Goal: Transaction & Acquisition: Obtain resource

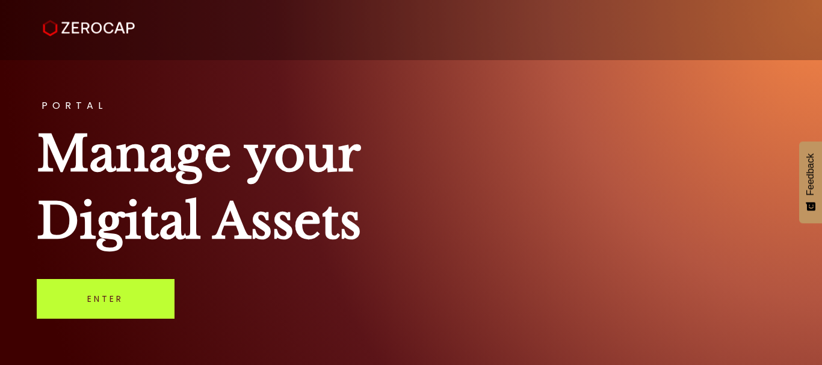
click at [92, 309] on link "Enter" at bounding box center [106, 299] width 138 height 40
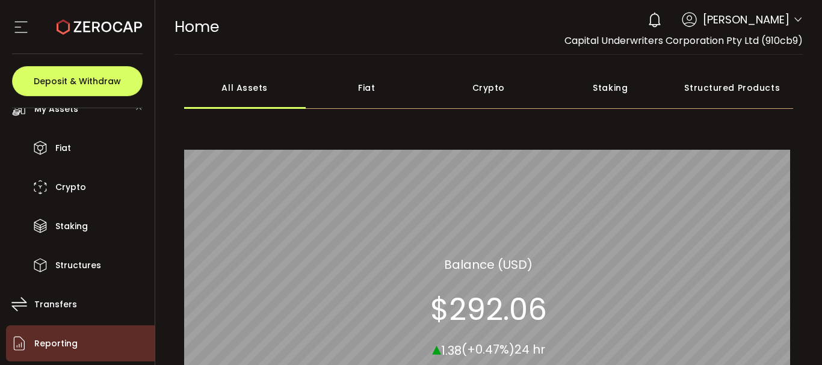
scroll to position [60, 0]
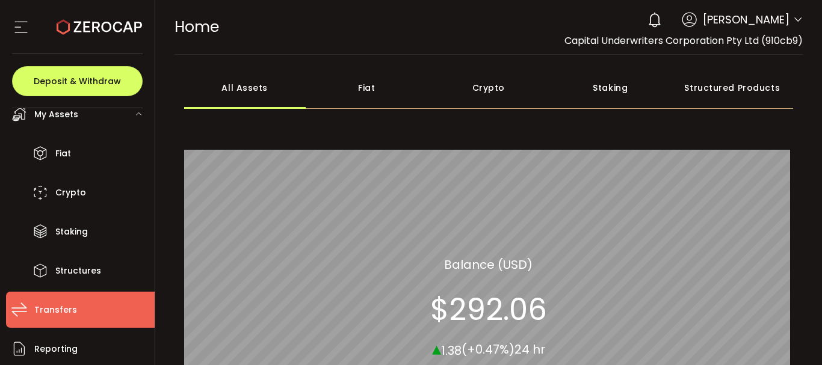
click at [60, 311] on span "Transfers" at bounding box center [55, 309] width 43 height 17
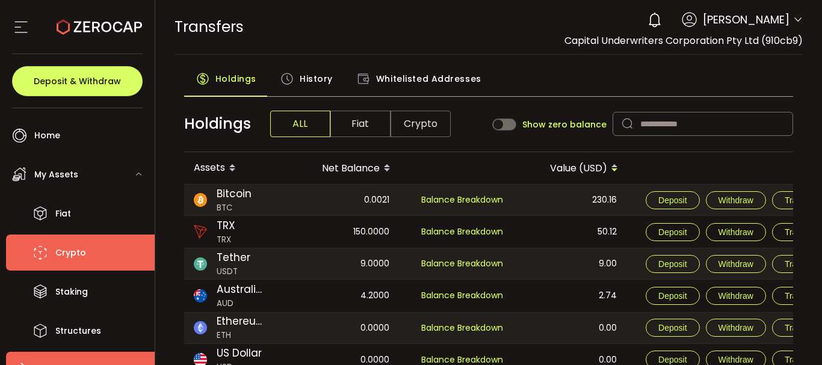
click at [90, 255] on li "Crypto" at bounding box center [80, 253] width 149 height 36
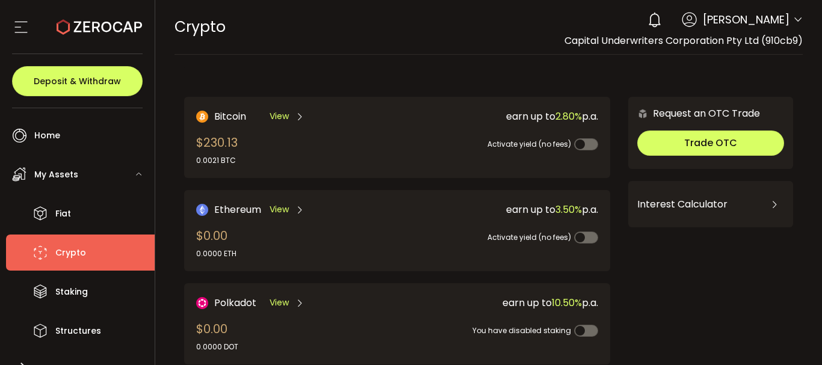
click at [224, 118] on span "Bitcoin" at bounding box center [230, 116] width 32 height 15
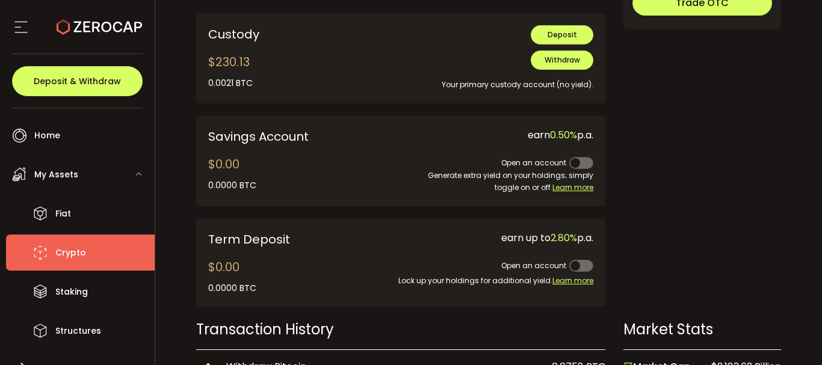
scroll to position [541, 0]
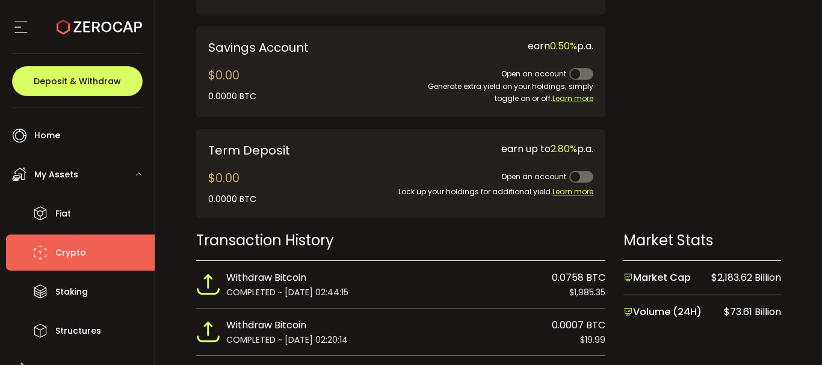
click at [281, 281] on span "Withdraw Bitcoin" at bounding box center [266, 278] width 80 height 16
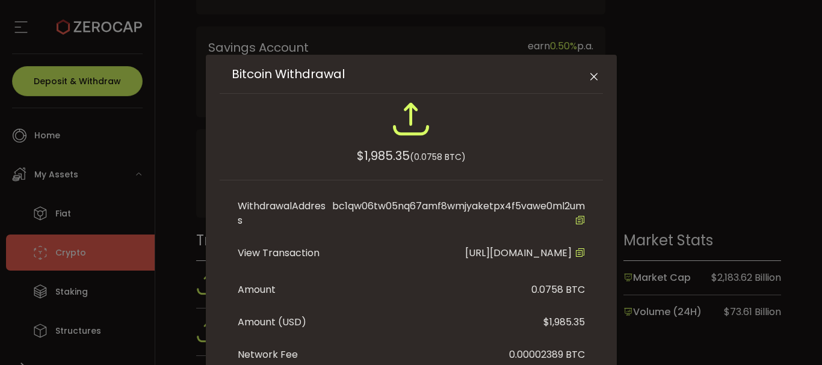
click at [591, 75] on icon "Close" at bounding box center [594, 77] width 12 height 12
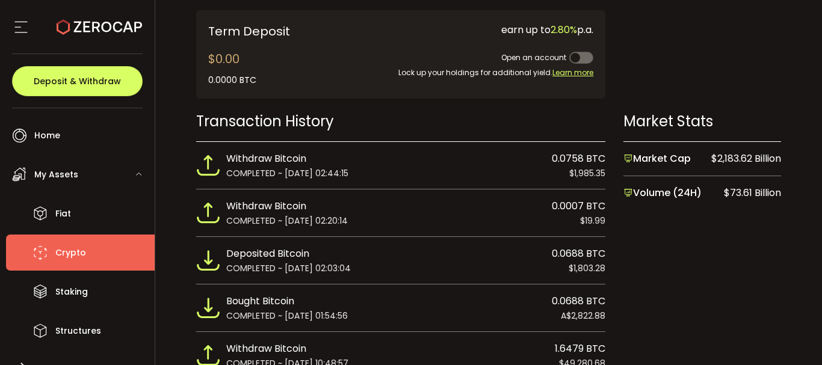
scroll to position [662, 0]
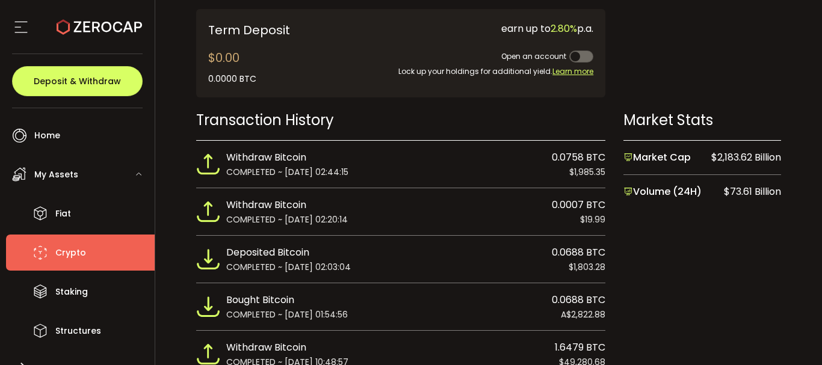
click at [282, 205] on span "Withdraw Bitcoin" at bounding box center [266, 205] width 80 height 16
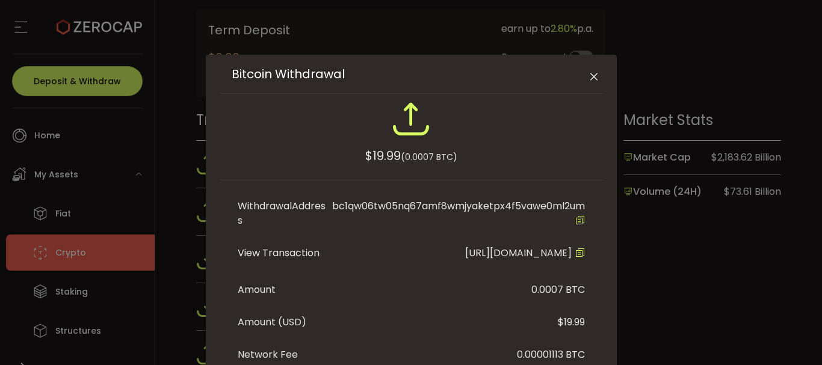
click at [282, 205] on div "Withdrawal Address" at bounding box center [283, 213] width 90 height 29
click at [591, 75] on icon "Close" at bounding box center [594, 77] width 12 height 12
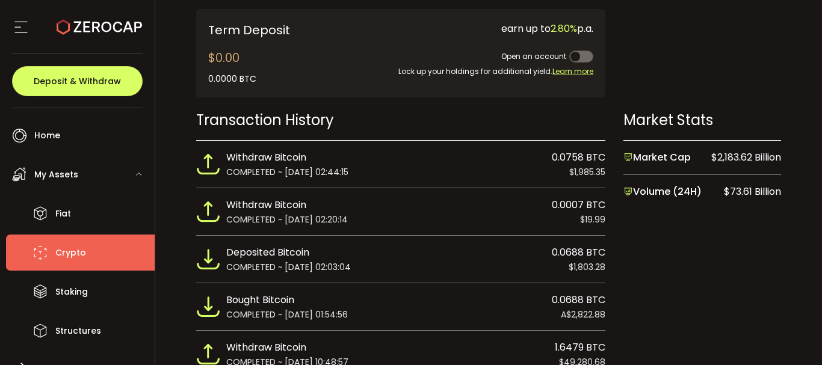
scroll to position [722, 0]
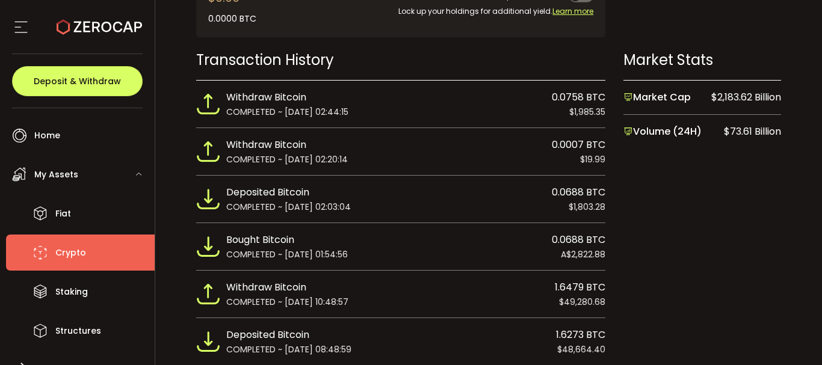
click at [295, 290] on span "Withdraw Bitcoin" at bounding box center [266, 288] width 80 height 16
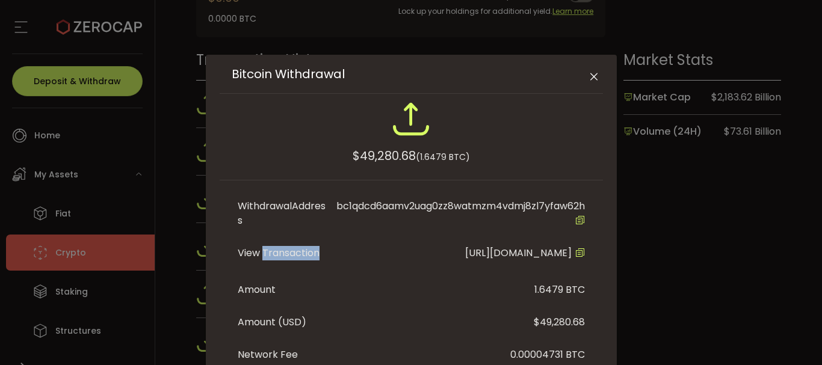
click at [295, 274] on li "View Transaction [URL][DOMAIN_NAME]" at bounding box center [411, 255] width 347 height 37
click at [583, 78] on button "Close" at bounding box center [593, 77] width 21 height 21
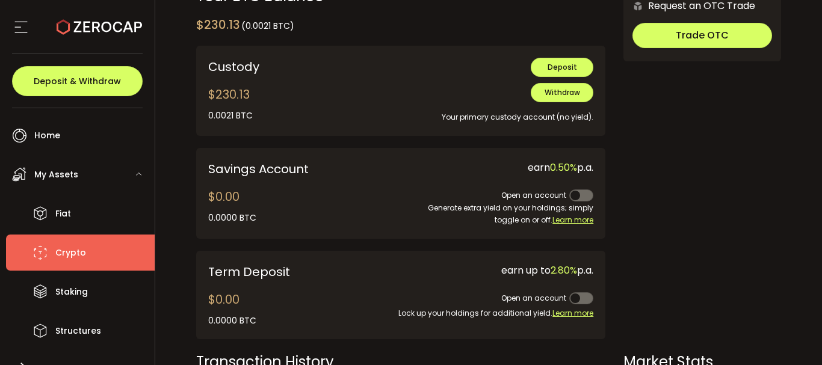
scroll to position [361, 0]
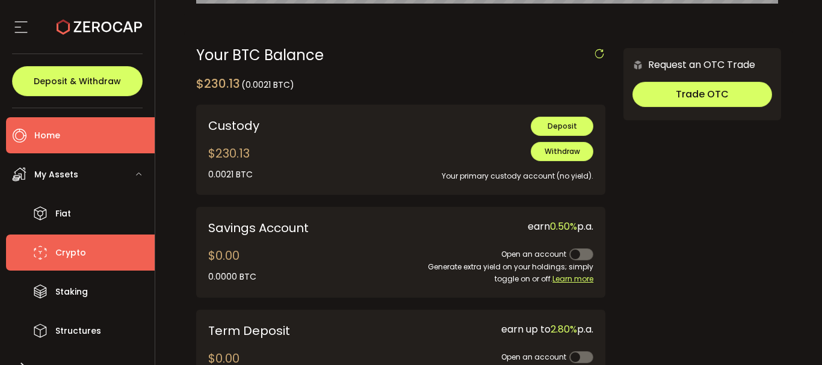
click at [55, 139] on span "Home" at bounding box center [47, 135] width 26 height 17
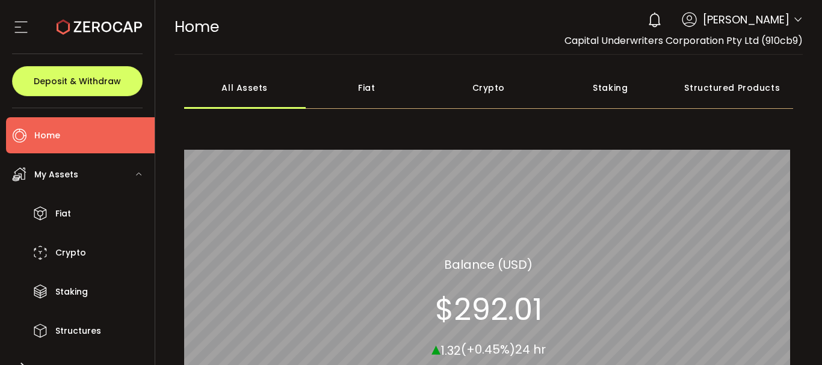
click at [493, 90] on div "Crypto" at bounding box center [489, 88] width 122 height 42
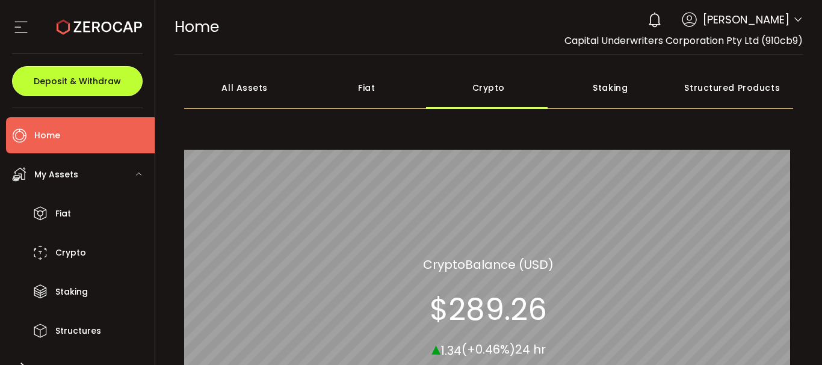
click at [106, 89] on button "Deposit & Withdraw" at bounding box center [77, 81] width 131 height 30
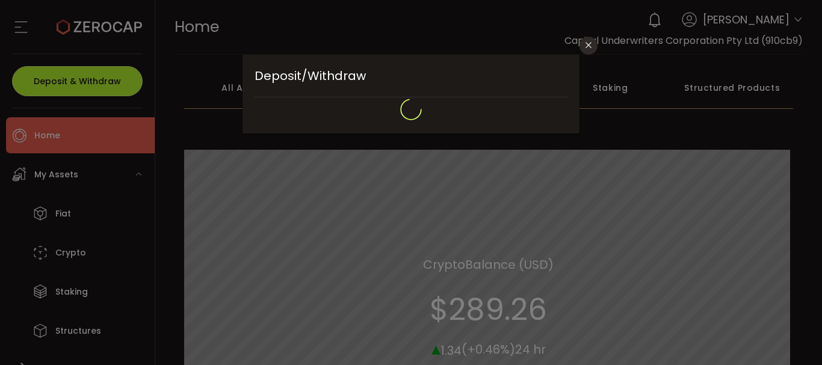
type input "**********"
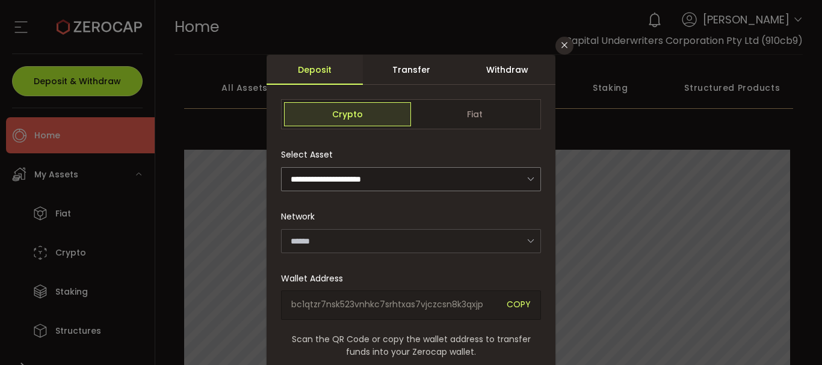
type input "*******"
click at [407, 64] on div "Transfer" at bounding box center [411, 70] width 96 height 30
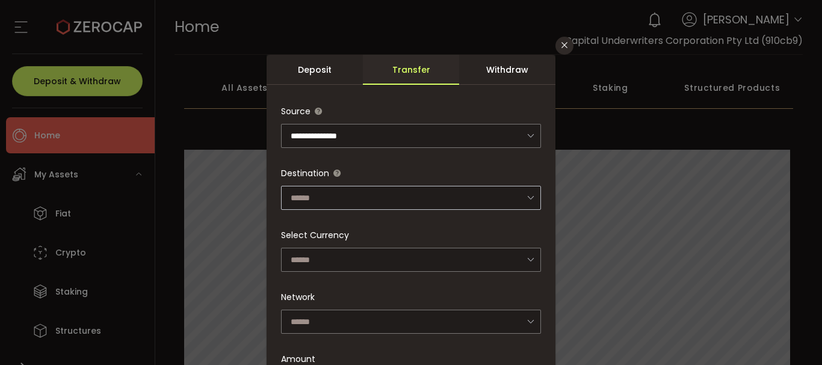
click at [526, 194] on icon "dialog" at bounding box center [530, 197] width 15 height 25
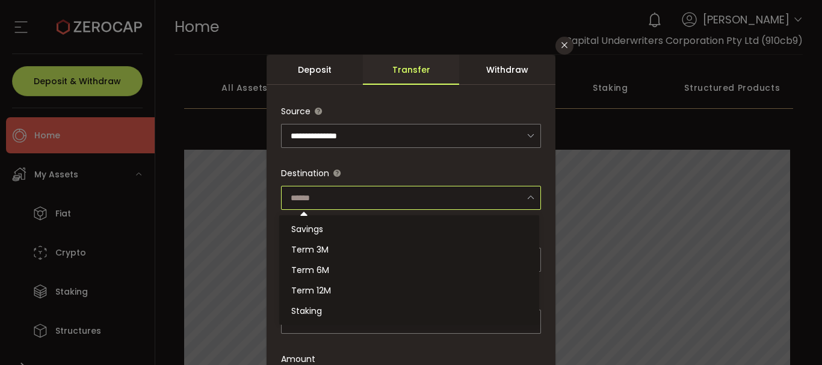
click at [526, 194] on icon "dialog" at bounding box center [530, 197] width 15 height 25
click at [583, 192] on div "**********" at bounding box center [411, 182] width 822 height 365
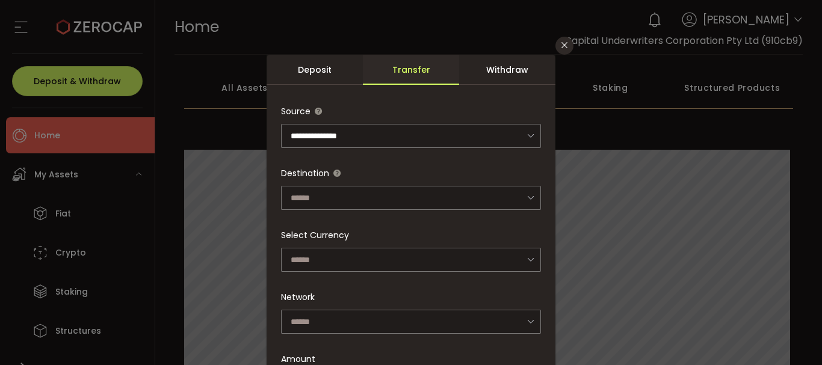
click at [514, 73] on div "Withdraw" at bounding box center [507, 70] width 96 height 30
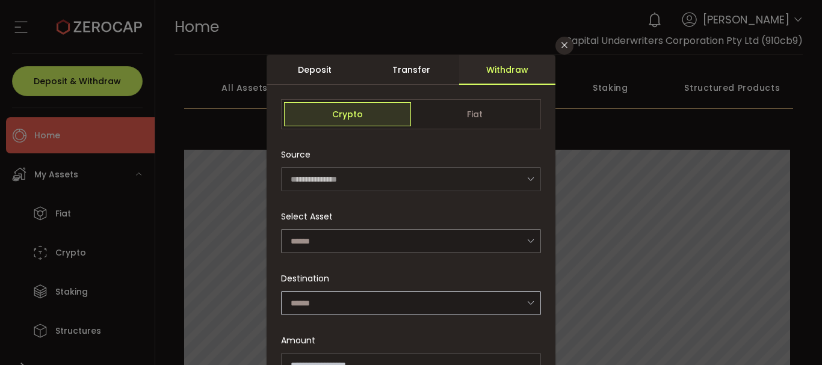
click at [529, 303] on icon "dialog" at bounding box center [530, 302] width 15 height 25
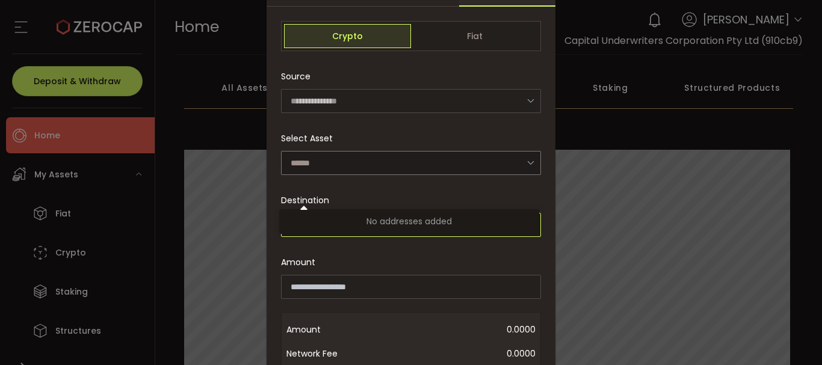
scroll to position [120, 0]
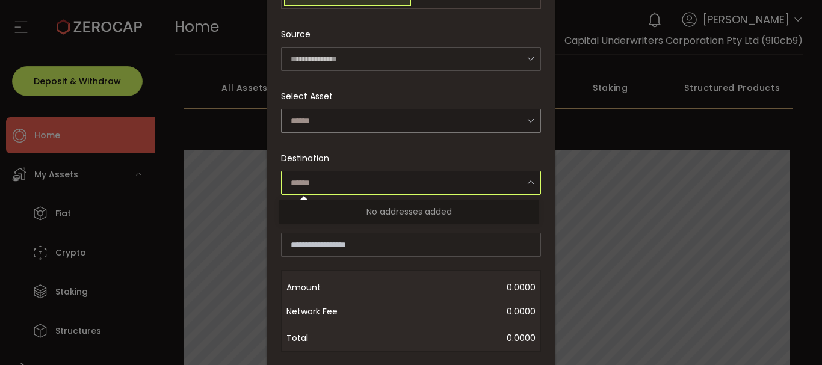
click at [305, 175] on input "dialog" at bounding box center [411, 183] width 260 height 24
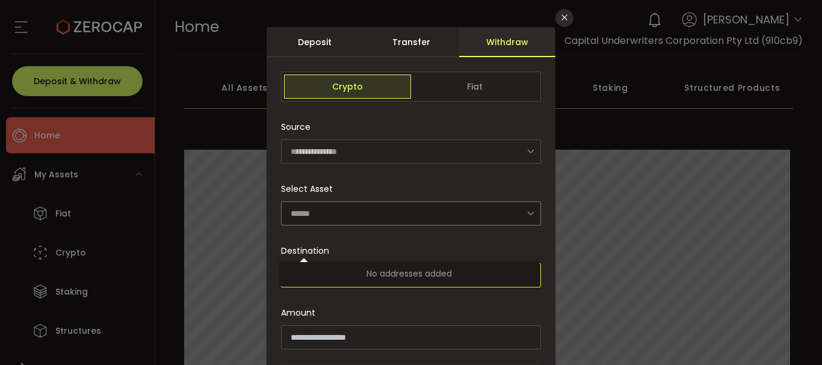
scroll to position [0, 0]
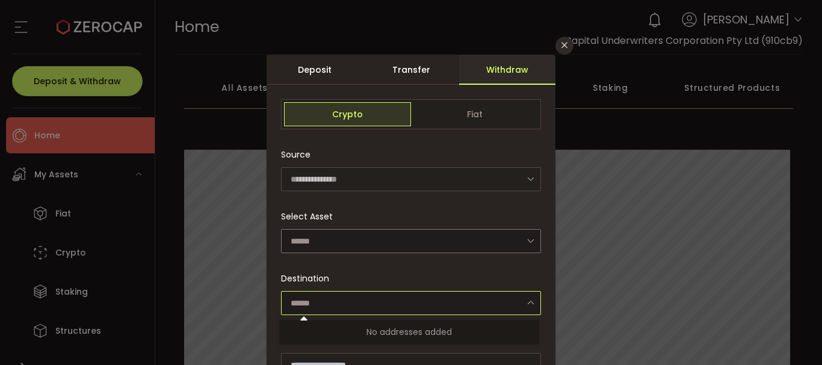
click at [312, 66] on div "Deposit" at bounding box center [314, 70] width 96 height 30
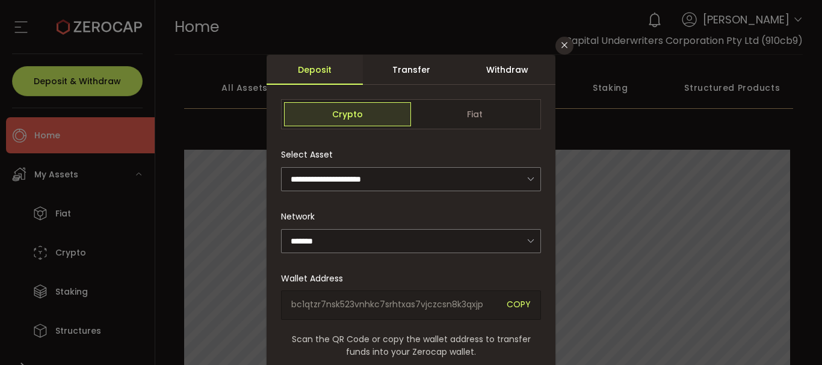
click at [301, 69] on div "Deposit" at bounding box center [314, 70] width 96 height 30
click at [517, 73] on div "Withdraw" at bounding box center [507, 70] width 96 height 30
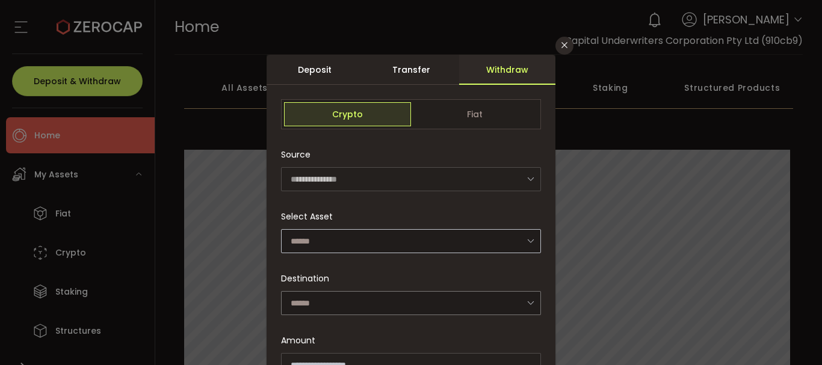
click at [529, 242] on icon "dialog" at bounding box center [530, 241] width 15 height 25
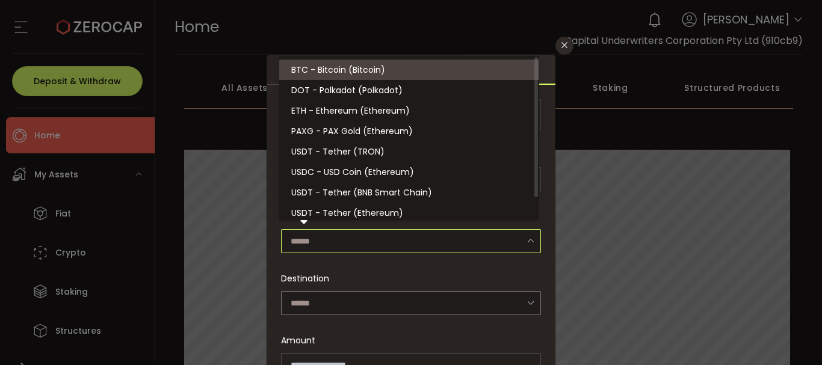
click at [365, 75] on span "BTC - Bitcoin (Bitcoin)" at bounding box center [338, 70] width 94 height 12
type input "**********"
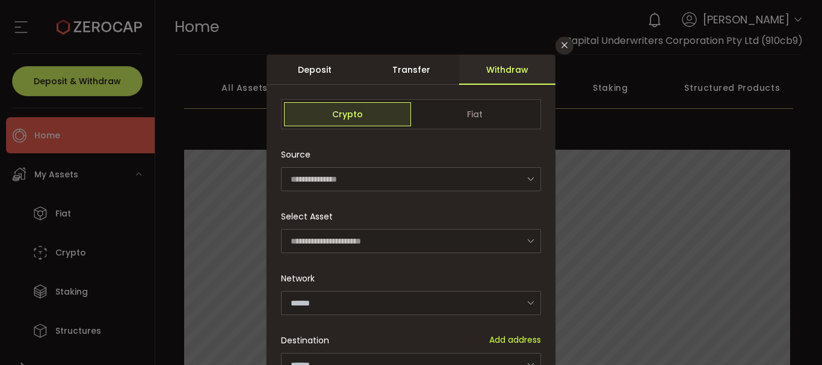
type input "*******"
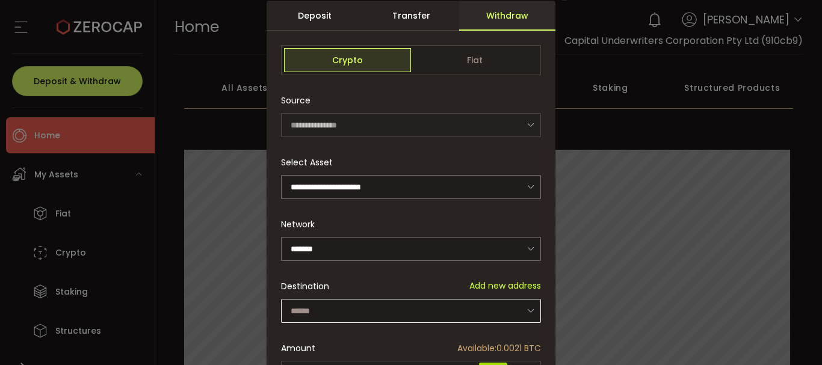
scroll to position [60, 0]
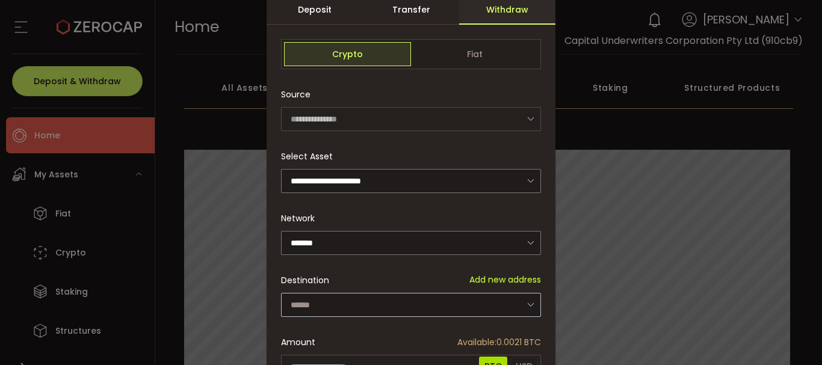
click at [526, 298] on icon "dialog" at bounding box center [530, 304] width 15 height 25
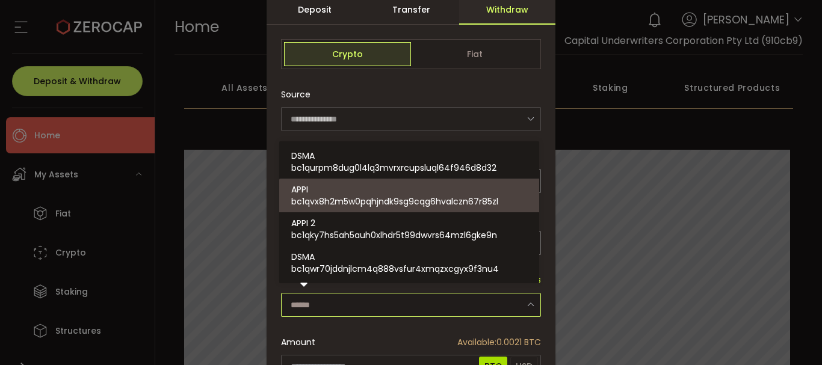
click at [31, 132] on div "**********" at bounding box center [411, 182] width 822 height 365
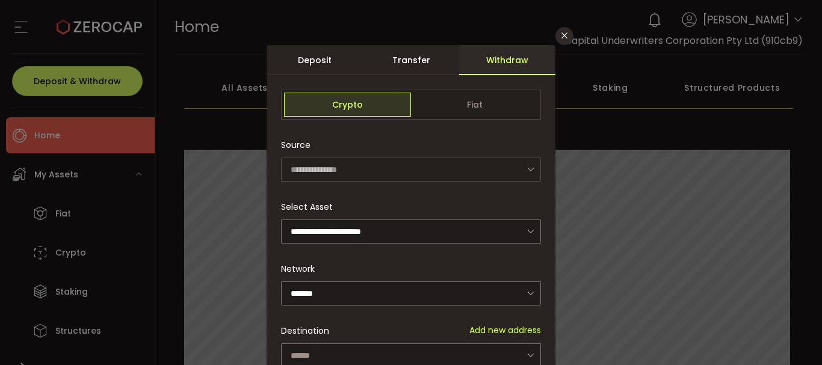
scroll to position [0, 0]
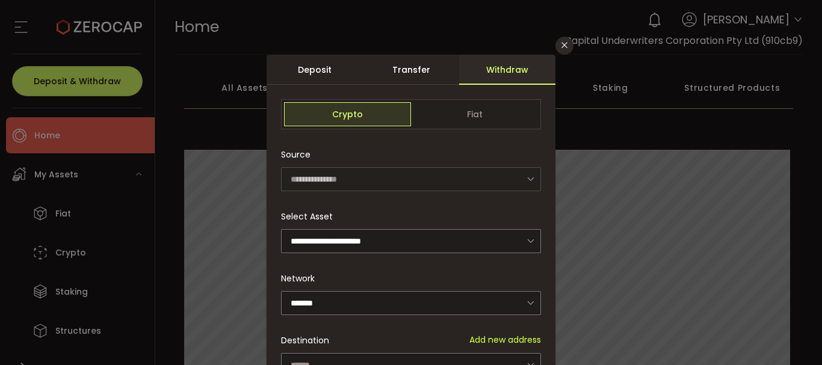
click at [230, 171] on div "**********" at bounding box center [411, 182] width 822 height 365
click at [565, 47] on icon "Close" at bounding box center [564, 45] width 10 height 10
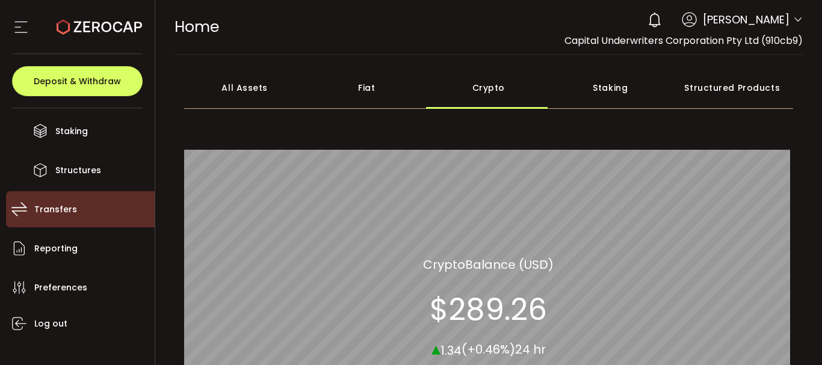
scroll to position [175, 0]
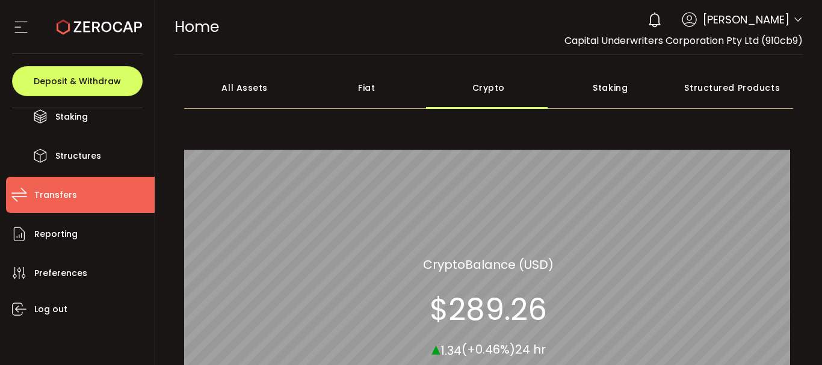
click at [69, 197] on span "Transfers" at bounding box center [55, 194] width 43 height 17
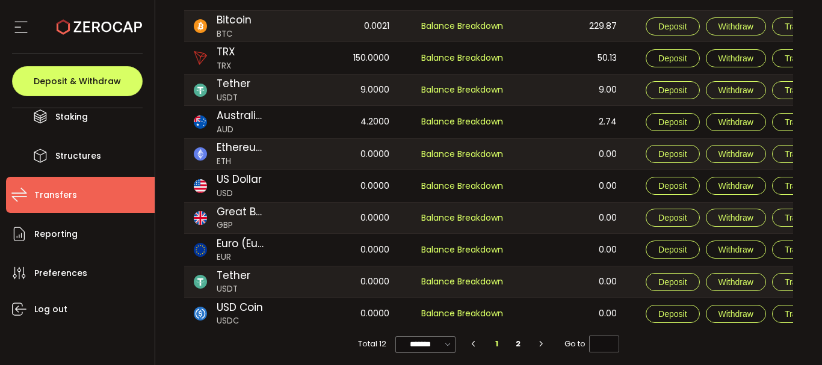
scroll to position [182, 0]
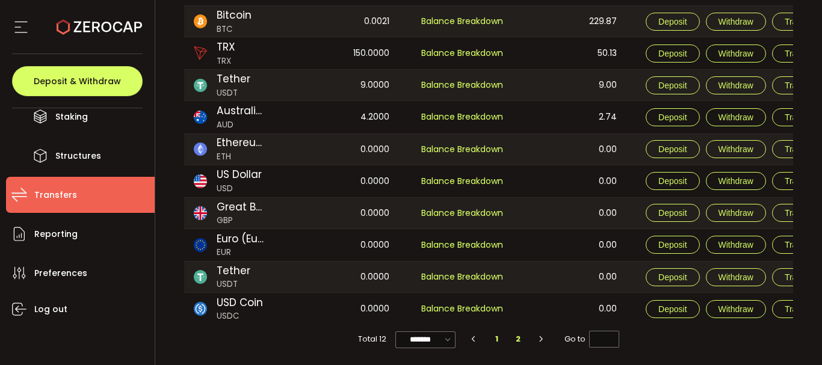
click at [515, 340] on li "2" at bounding box center [518, 339] width 22 height 17
type input "*"
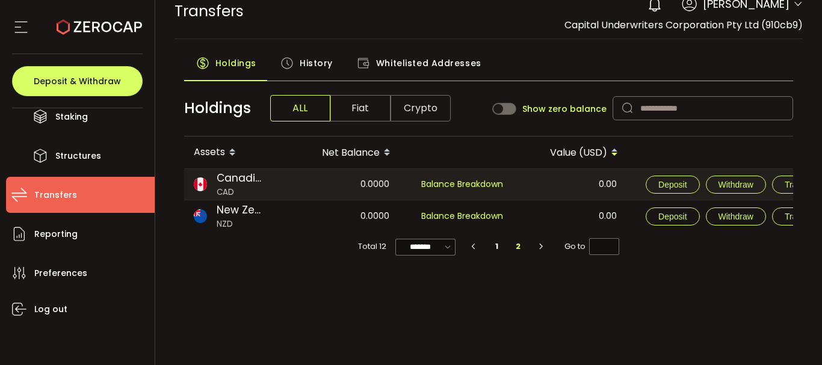
scroll to position [8, 0]
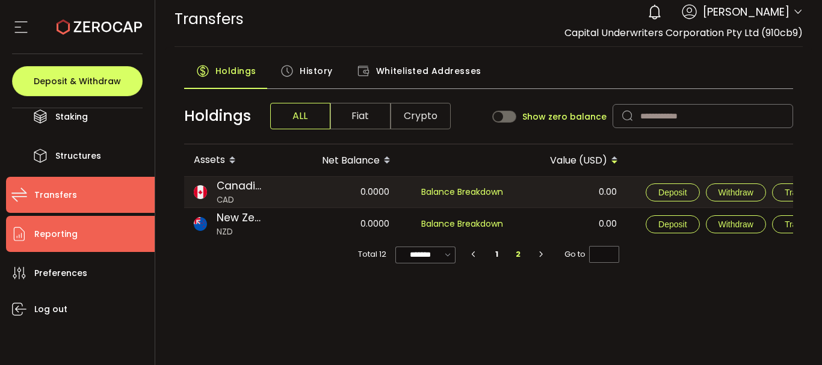
click at [76, 232] on li "Reporting" at bounding box center [80, 234] width 149 height 36
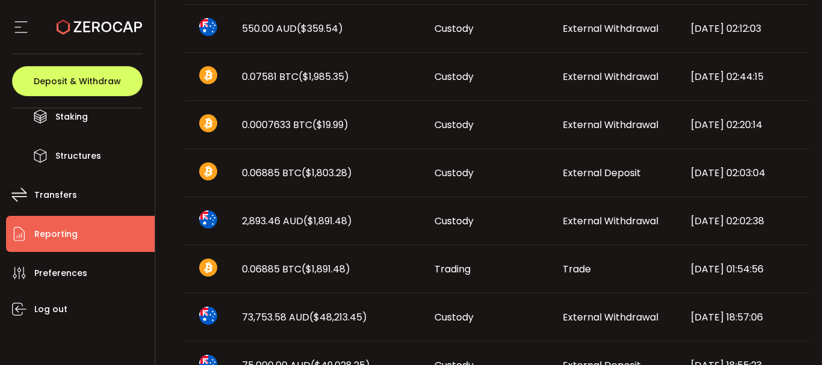
scroll to position [241, 0]
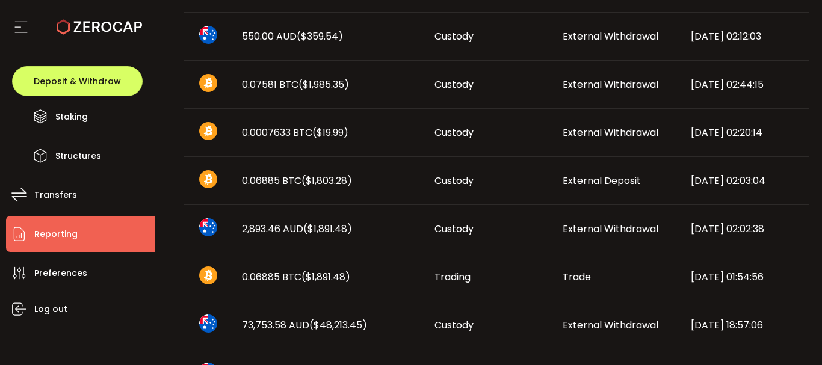
click at [598, 189] on td "External Deposit" at bounding box center [617, 181] width 128 height 48
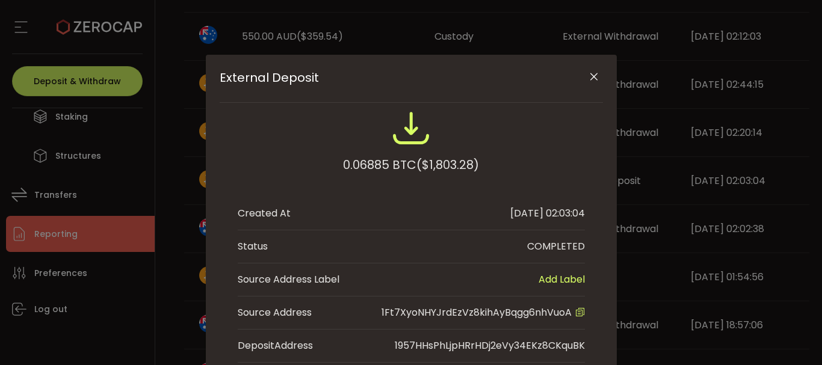
click at [589, 80] on icon "Close" at bounding box center [594, 77] width 12 height 12
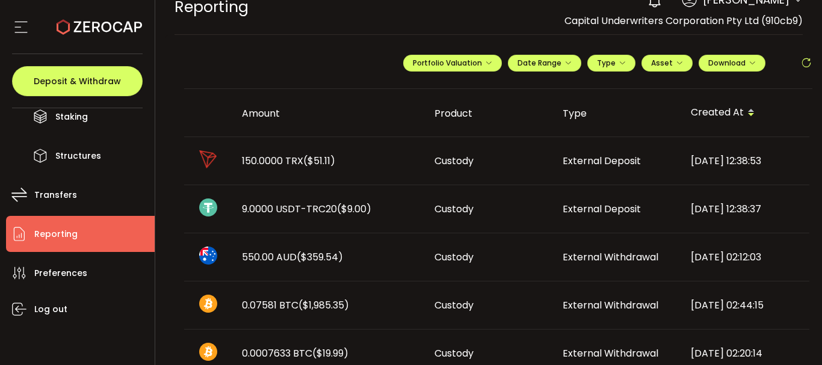
scroll to position [60, 0]
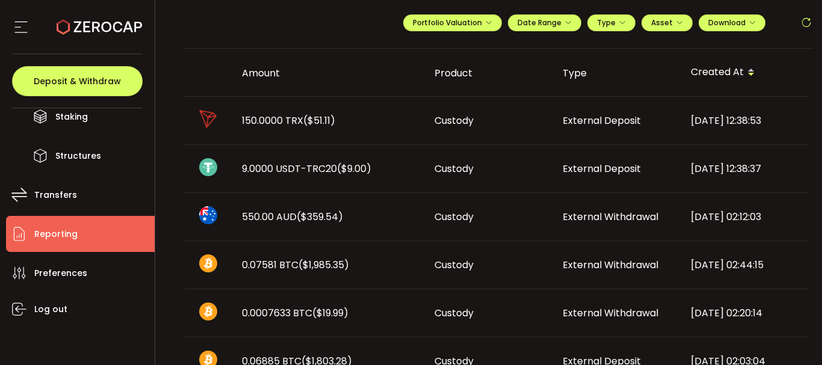
click at [354, 262] on div "0.07581 BTC ($1,985.35)" at bounding box center [328, 265] width 192 height 14
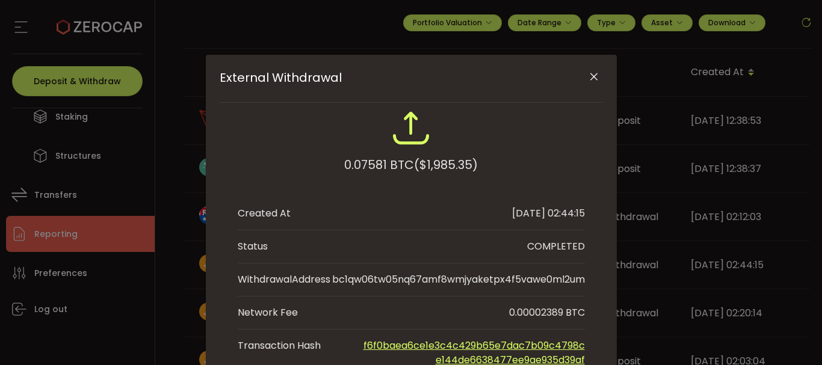
click at [597, 81] on button "Close" at bounding box center [593, 77] width 21 height 21
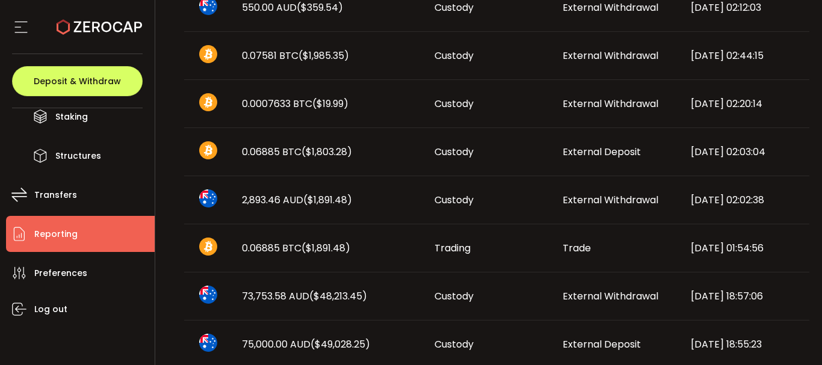
scroll to position [301, 0]
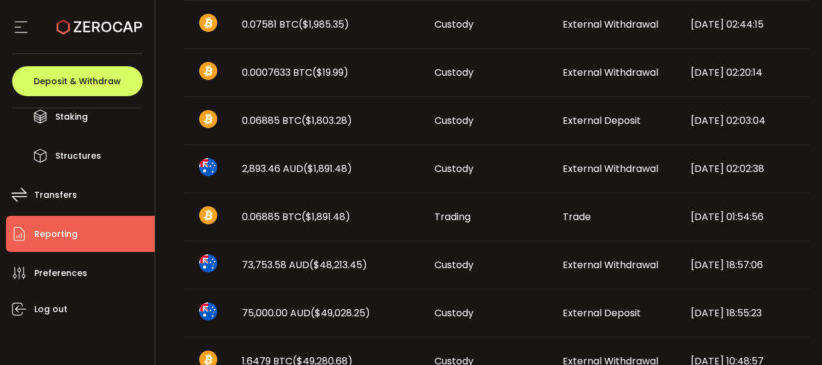
click at [562, 213] on span "Trade" at bounding box center [576, 217] width 28 height 14
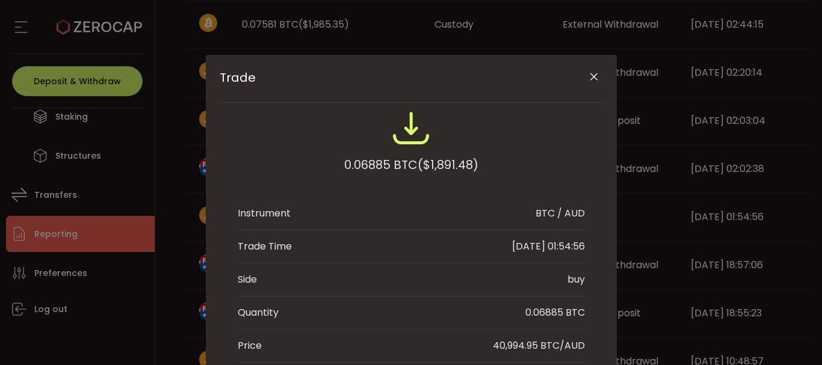
click at [588, 75] on icon "Close" at bounding box center [594, 77] width 12 height 12
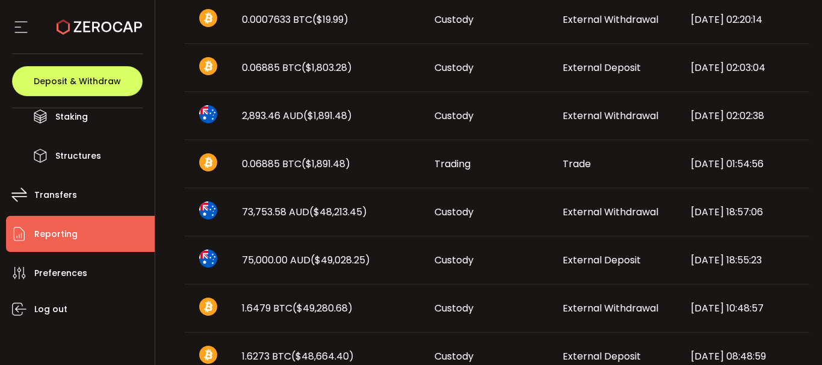
scroll to position [361, 0]
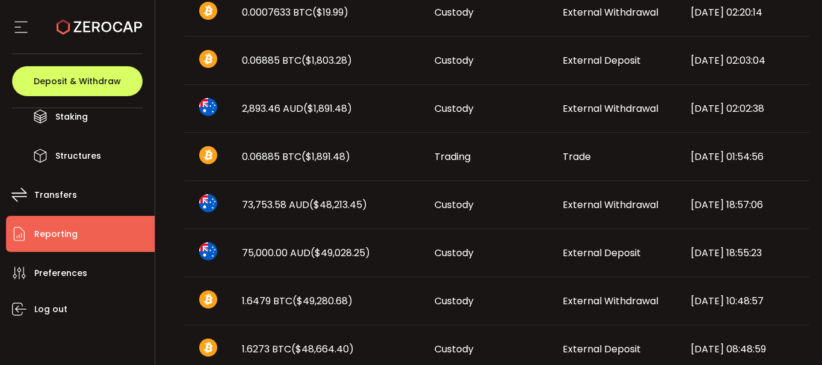
click at [594, 305] on span "External Withdrawal" at bounding box center [610, 301] width 96 height 14
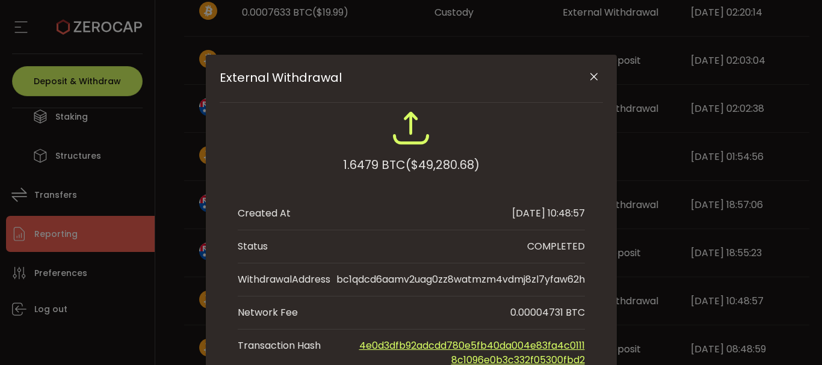
click at [583, 70] on button "Close" at bounding box center [593, 77] width 21 height 21
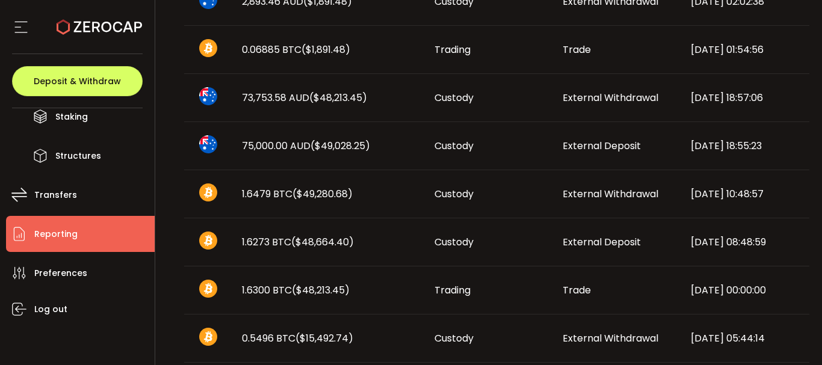
scroll to position [481, 0]
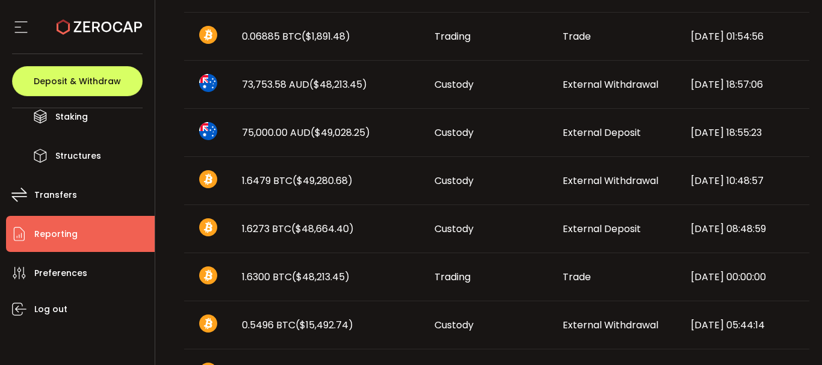
click at [567, 281] on span "Trade" at bounding box center [576, 277] width 28 height 14
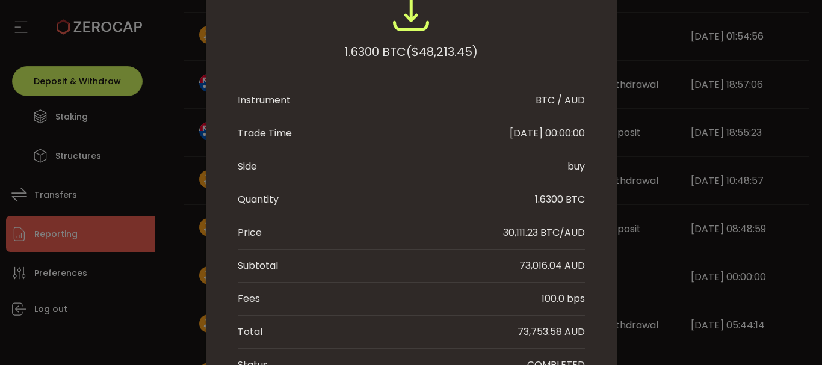
scroll to position [0, 0]
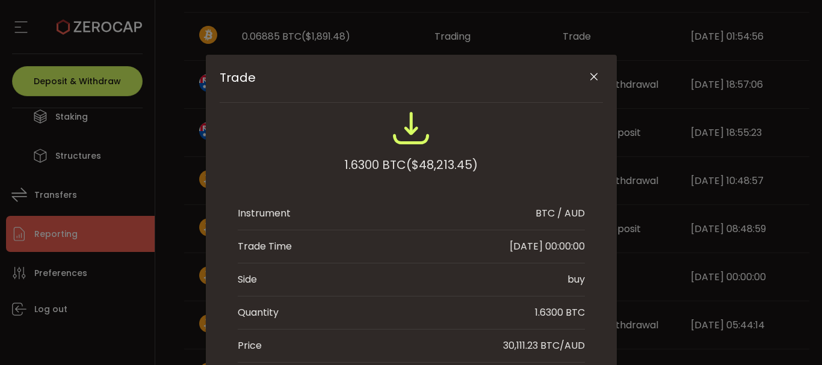
click at [591, 76] on icon "Close" at bounding box center [594, 77] width 12 height 12
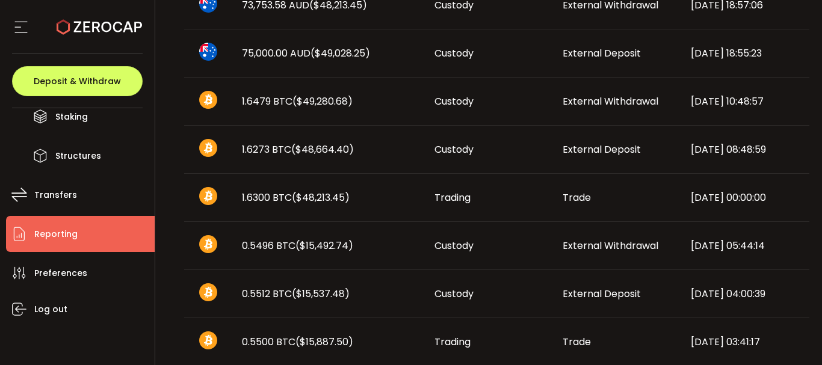
scroll to position [662, 0]
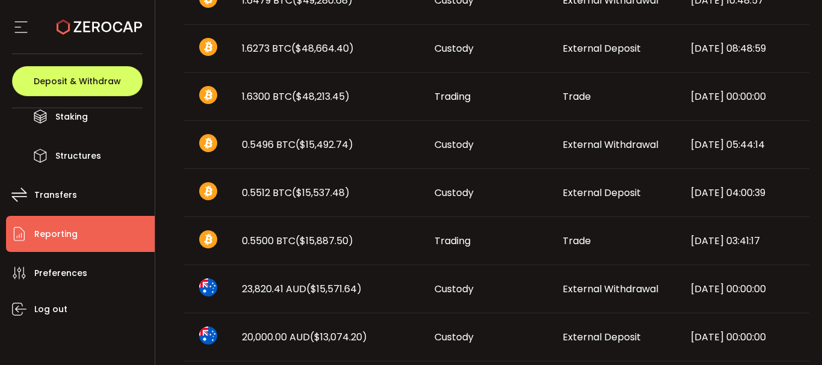
click at [461, 144] on span "Custody" at bounding box center [453, 145] width 39 height 14
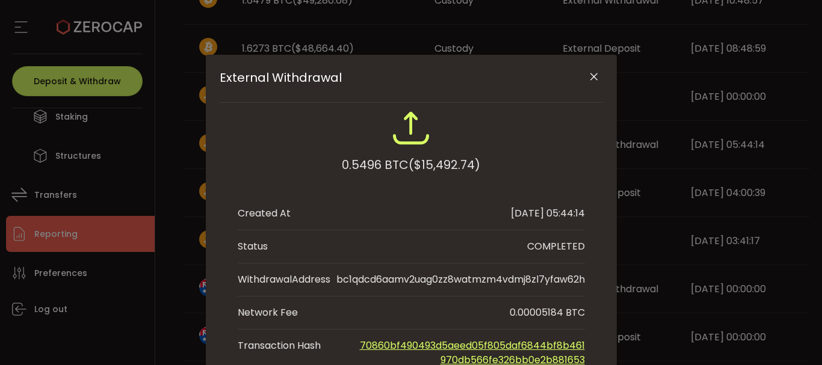
click at [589, 79] on icon "Close" at bounding box center [594, 77] width 12 height 12
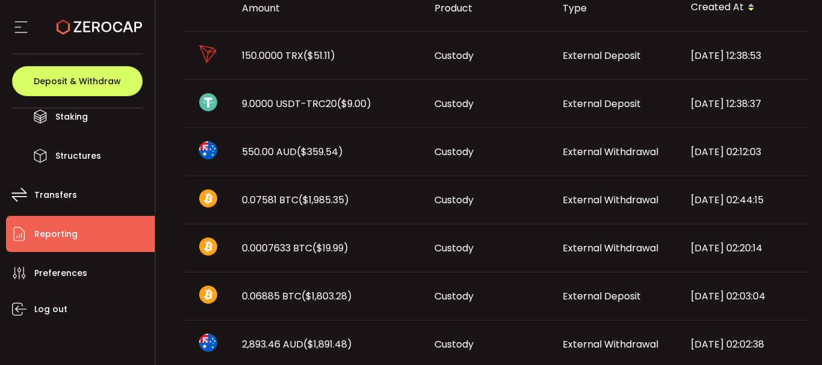
scroll to position [180, 0]
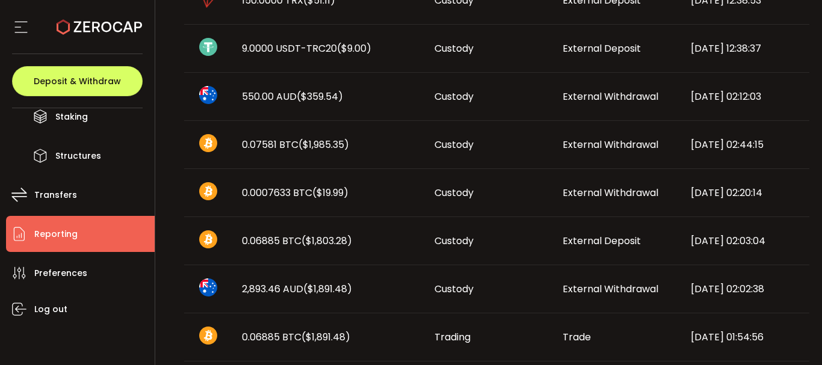
click at [290, 191] on span "0.0007633 BTC ($19.99)" at bounding box center [295, 193] width 106 height 14
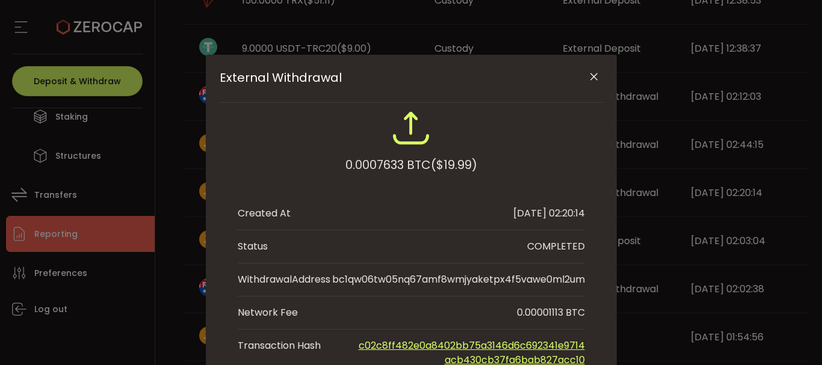
click at [588, 78] on icon "Close" at bounding box center [594, 77] width 12 height 12
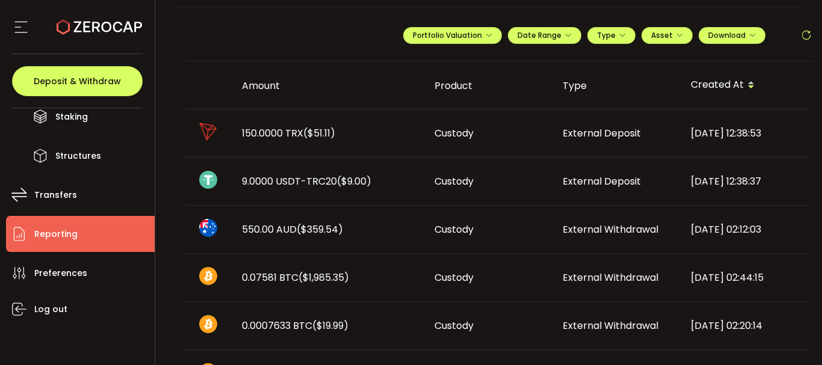
scroll to position [0, 0]
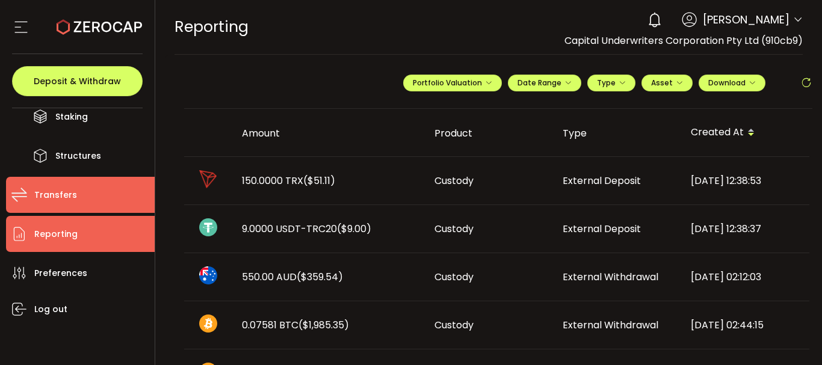
click at [73, 188] on span "Transfers" at bounding box center [55, 194] width 43 height 17
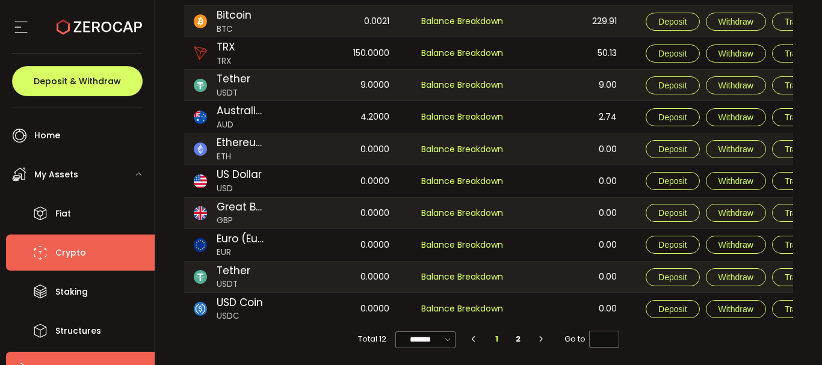
click at [61, 251] on span "Crypto" at bounding box center [70, 252] width 31 height 17
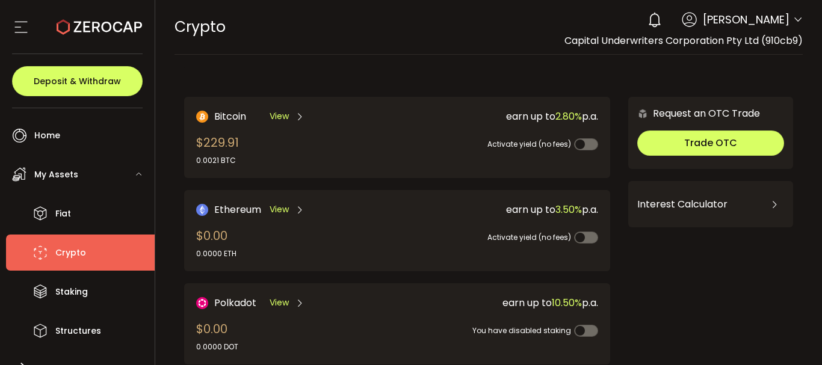
click at [230, 114] on span "Bitcoin" at bounding box center [230, 116] width 32 height 15
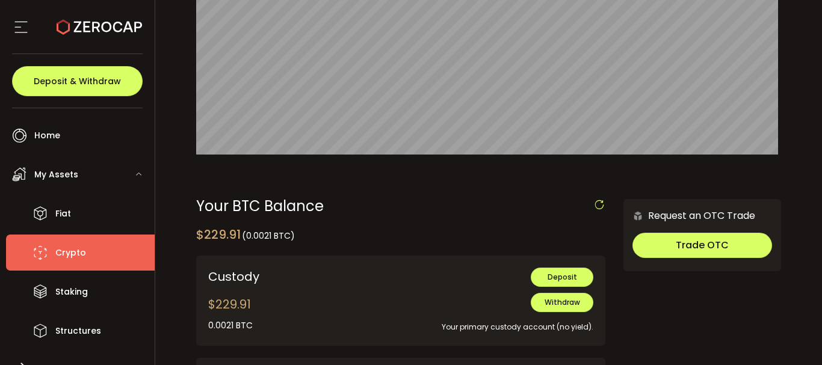
scroll to position [361, 0]
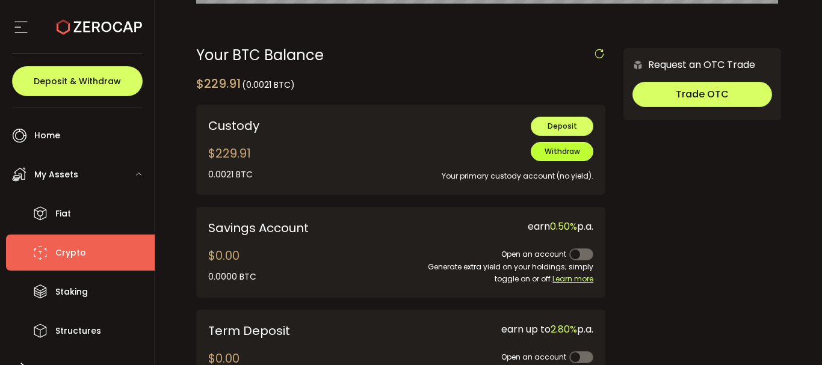
click at [556, 150] on span "Withdraw" at bounding box center [561, 151] width 35 height 10
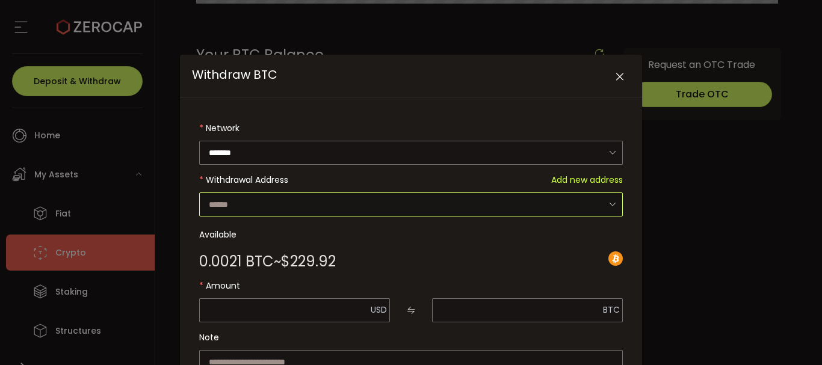
click at [334, 200] on input "Withdraw BTC" at bounding box center [410, 204] width 423 height 24
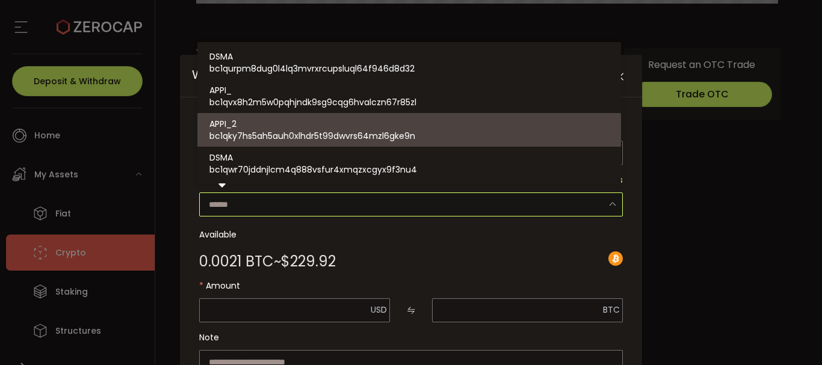
click at [341, 134] on span "bc1qky7hs5ah5auh0xlhdr5t99dwvrs64mzl6gke9n" at bounding box center [312, 136] width 206 height 12
type input "**********"
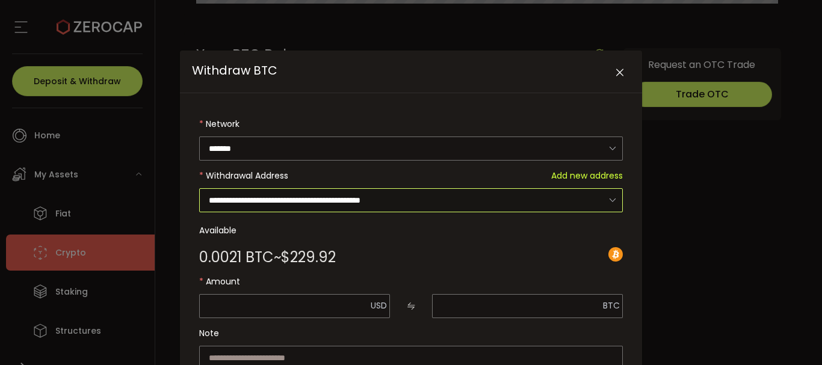
scroll to position [0, 0]
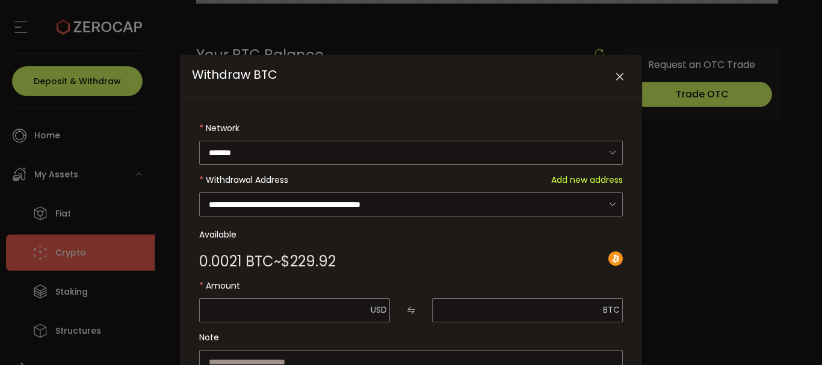
click at [619, 80] on icon "Close" at bounding box center [619, 77] width 12 height 12
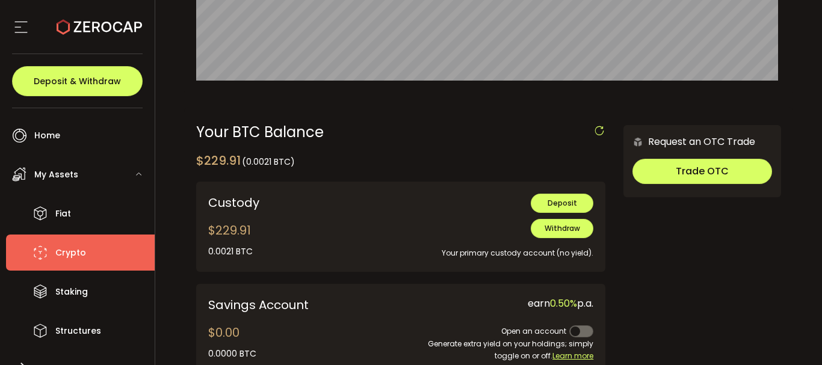
scroll to position [158, 0]
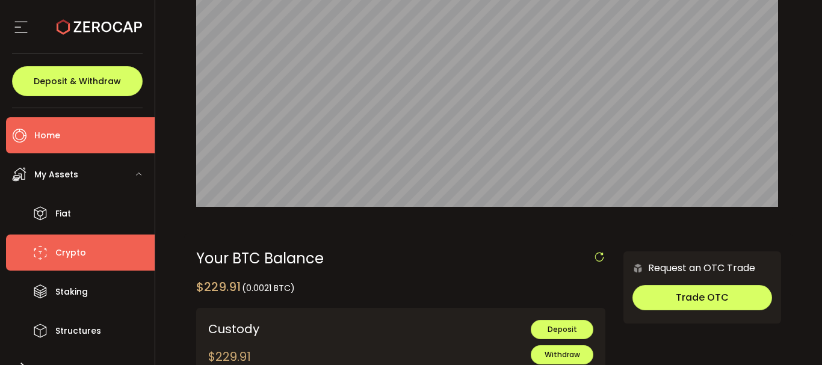
click at [52, 131] on span "Home" at bounding box center [47, 135] width 26 height 17
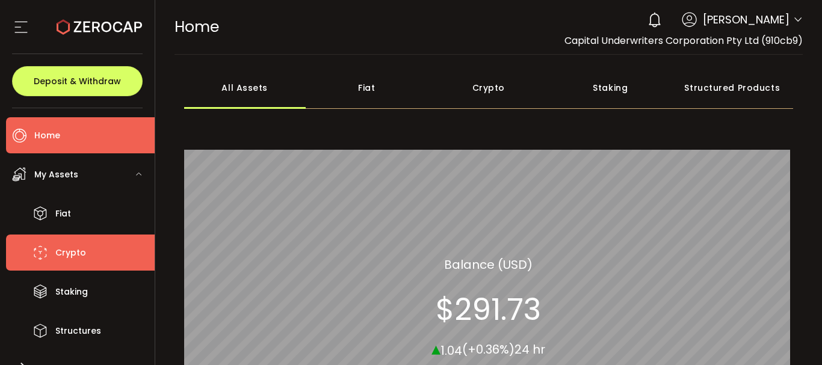
click at [67, 251] on span "Crypto" at bounding box center [70, 252] width 31 height 17
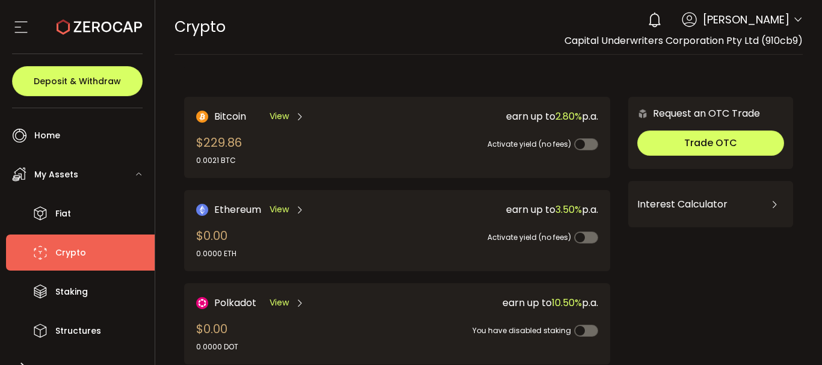
click at [226, 115] on span "Bitcoin" at bounding box center [230, 116] width 32 height 15
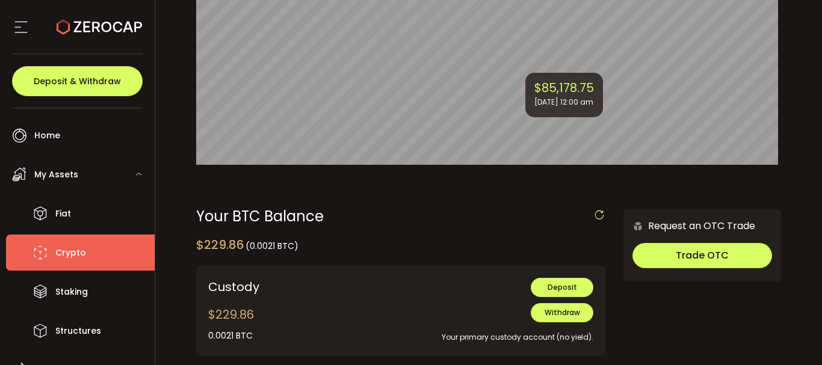
scroll to position [301, 0]
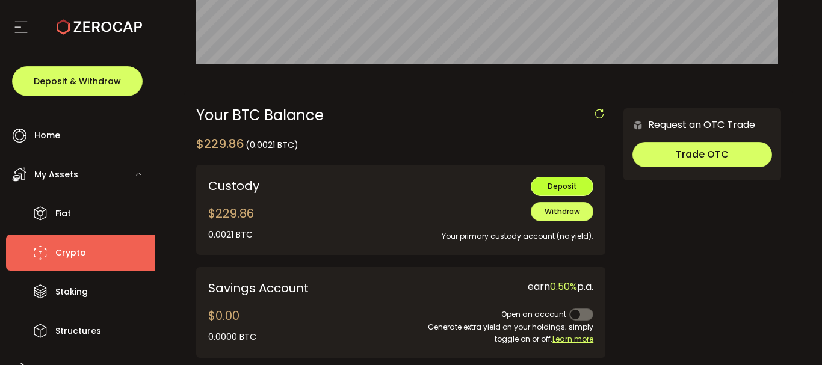
click at [545, 186] on button "Deposit" at bounding box center [561, 186] width 63 height 19
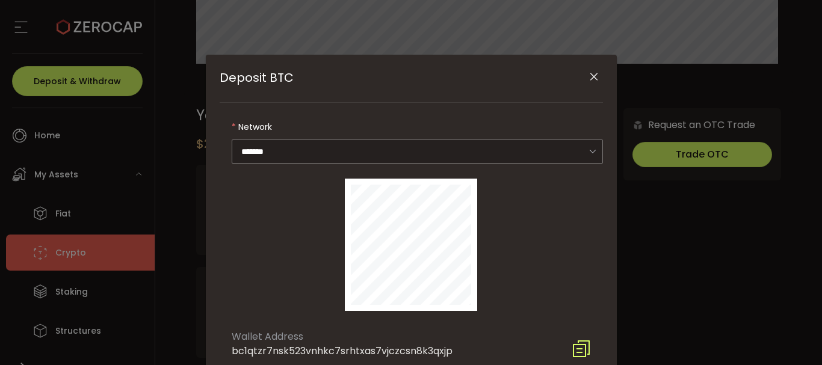
drag, startPoint x: 221, startPoint y: 124, endPoint x: 305, endPoint y: 138, distance: 85.2
click at [305, 138] on form "Network ******* Bitcoin Wallet Address bc1qtzr7nsk523vnhkc7srhtxas7vjczcsn8k3qx…" at bounding box center [411, 237] width 383 height 244
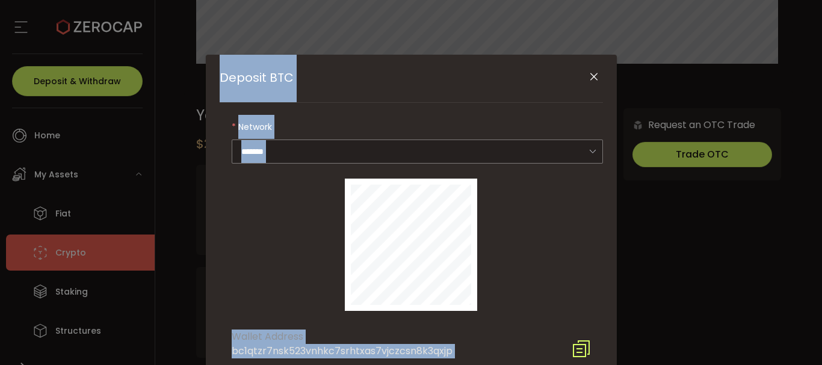
scroll to position [47, 0]
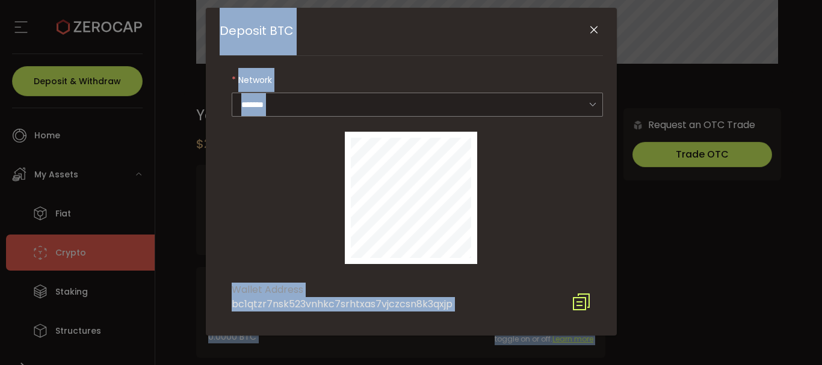
drag, startPoint x: 221, startPoint y: 73, endPoint x: 457, endPoint y: 312, distance: 335.5
click at [457, 312] on div "Deposit BTC Network ******* Bitcoin Wallet Address bc1qtzr7nsk523vnhkc7srhtxas7…" at bounding box center [411, 172] width 411 height 328
copy div "Deposit BTC Network Bitcoin Wallet Address bc1qtzr7nsk523vnhkc7srhtxas7vjczcsn8…"
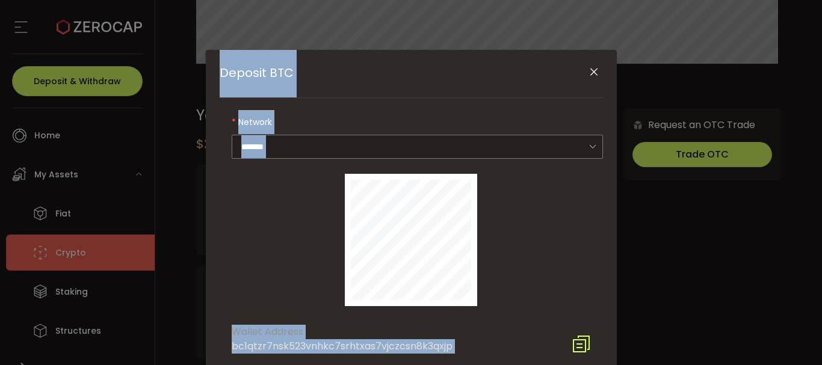
scroll to position [0, 0]
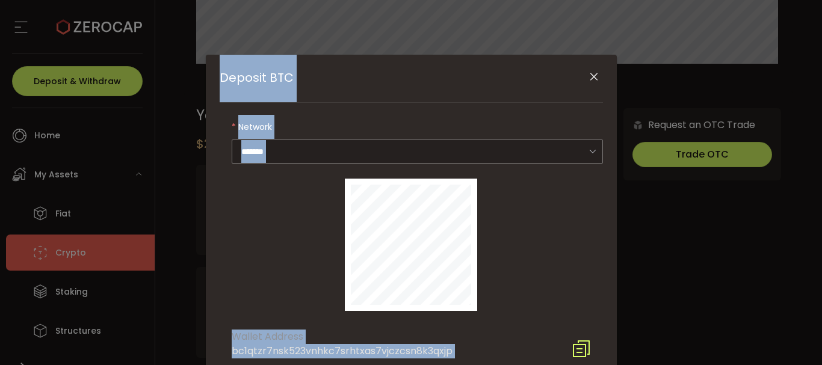
click at [591, 78] on icon "Close" at bounding box center [594, 77] width 12 height 12
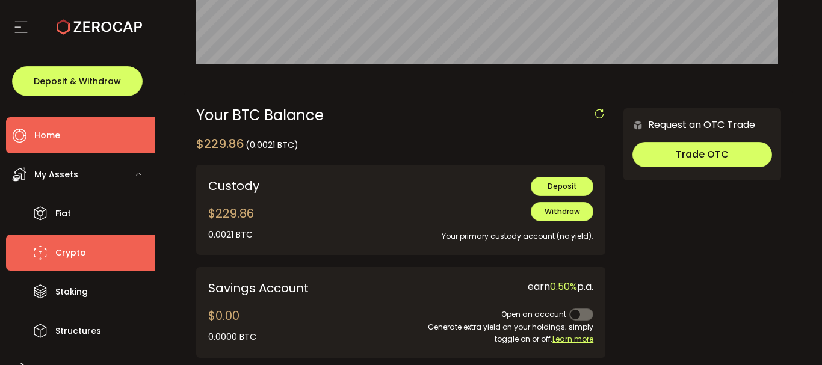
click at [54, 127] on span "Home" at bounding box center [47, 135] width 26 height 17
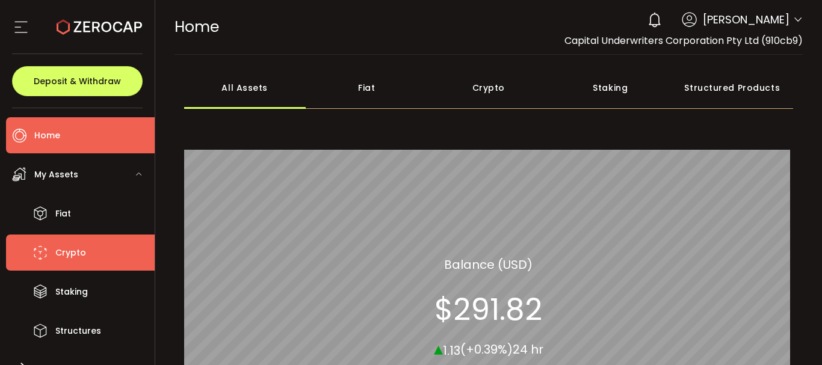
click at [64, 253] on span "Crypto" at bounding box center [70, 252] width 31 height 17
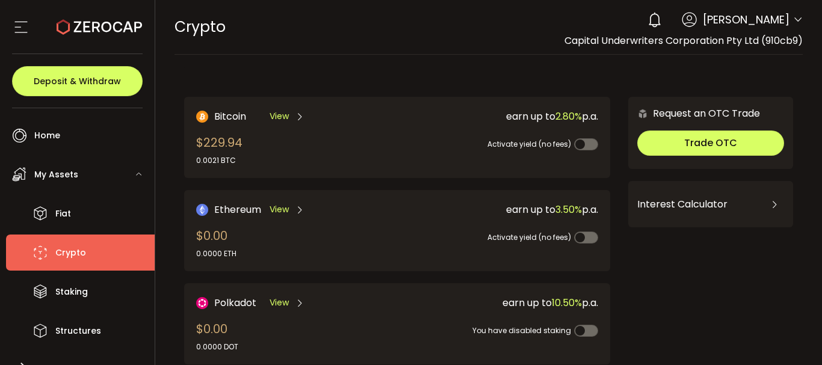
click at [218, 115] on span "Bitcoin" at bounding box center [230, 116] width 32 height 15
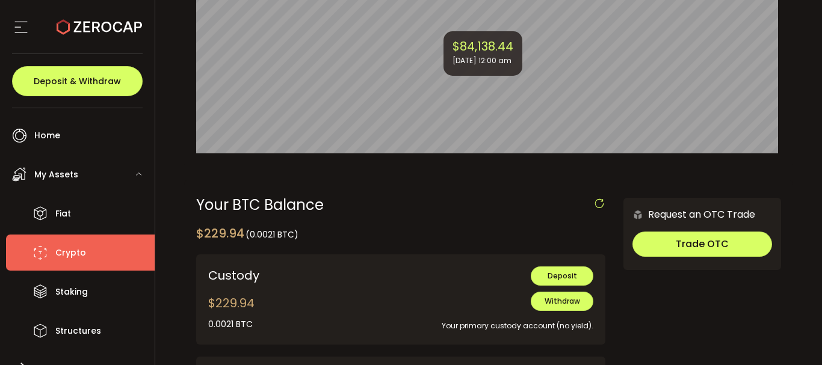
scroll to position [301, 0]
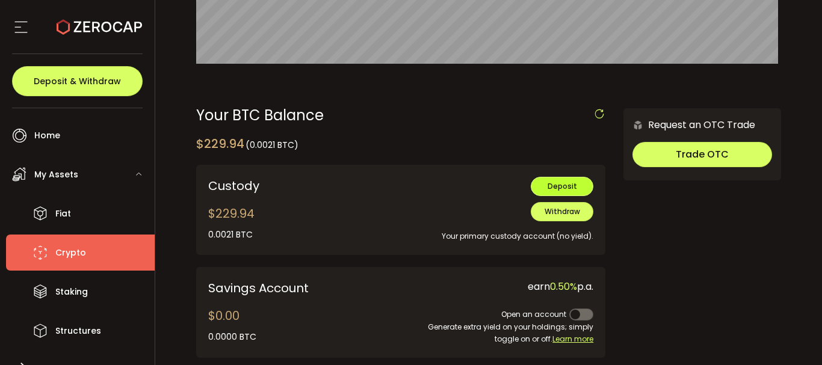
click at [565, 188] on span "Deposit" at bounding box center [561, 186] width 29 height 10
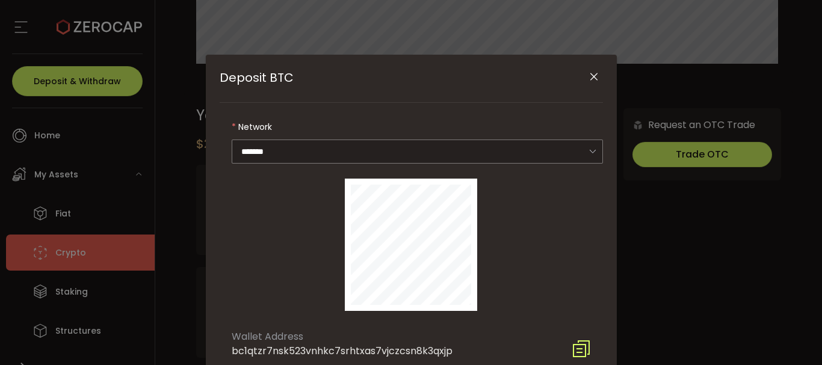
drag, startPoint x: 231, startPoint y: 334, endPoint x: 458, endPoint y: 346, distance: 227.7
click at [458, 346] on div "Wallet Address bc1qtzr7nsk523vnhkc7srhtxas7vjczcsn8k3qxjp" at bounding box center [411, 341] width 383 height 35
copy div "Wallet Address bc1qtzr7nsk523vnhkc7srhtxas7vjczcsn8k3qxjp"
click at [592, 76] on icon "Close" at bounding box center [594, 77] width 12 height 12
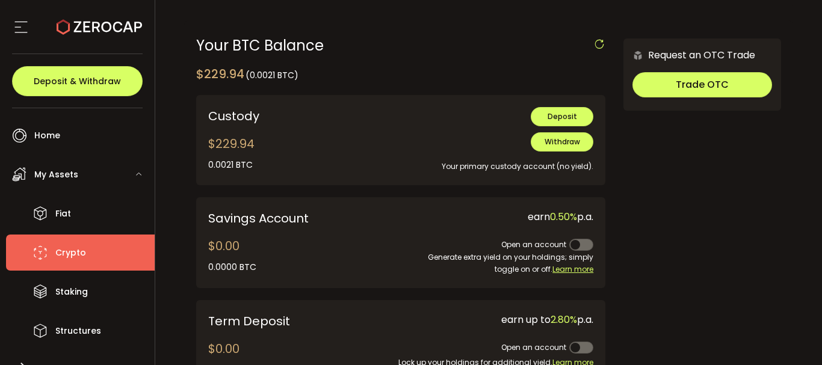
scroll to position [421, 0]
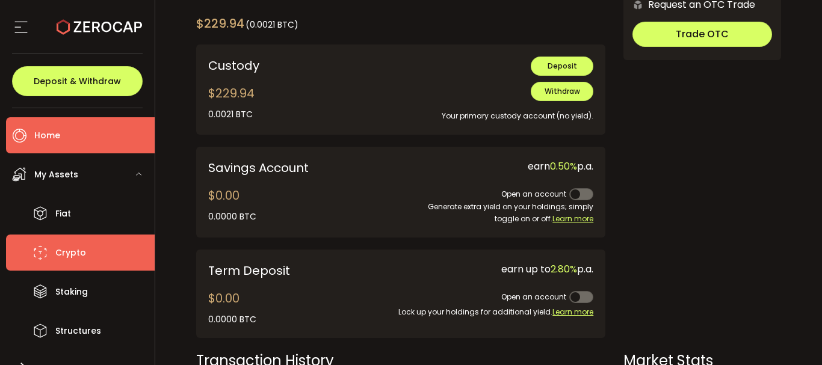
click at [72, 137] on li "Home" at bounding box center [80, 135] width 149 height 36
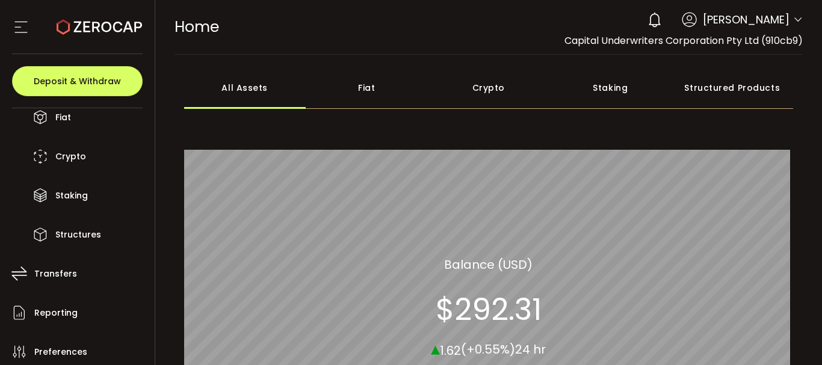
scroll to position [175, 0]
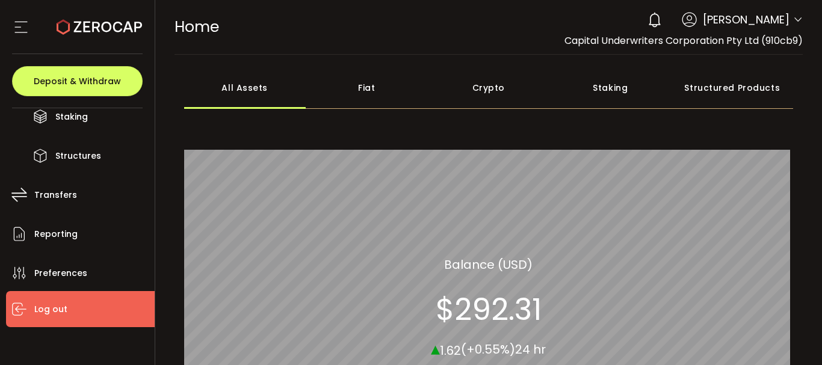
click at [43, 302] on span "Log out" at bounding box center [50, 309] width 33 height 17
